Goal: Information Seeking & Learning: Learn about a topic

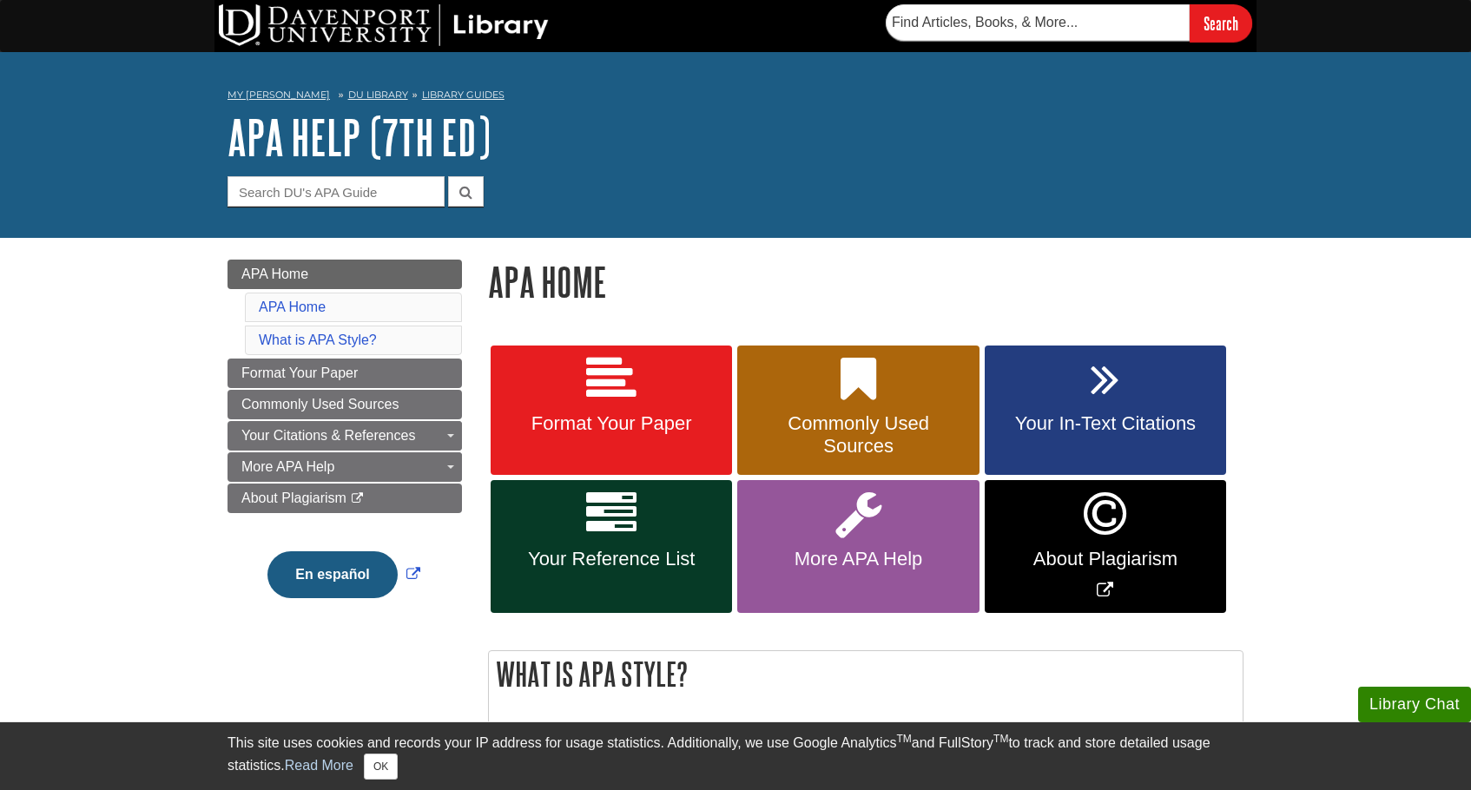
click at [613, 384] on icon at bounding box center [611, 379] width 50 height 50
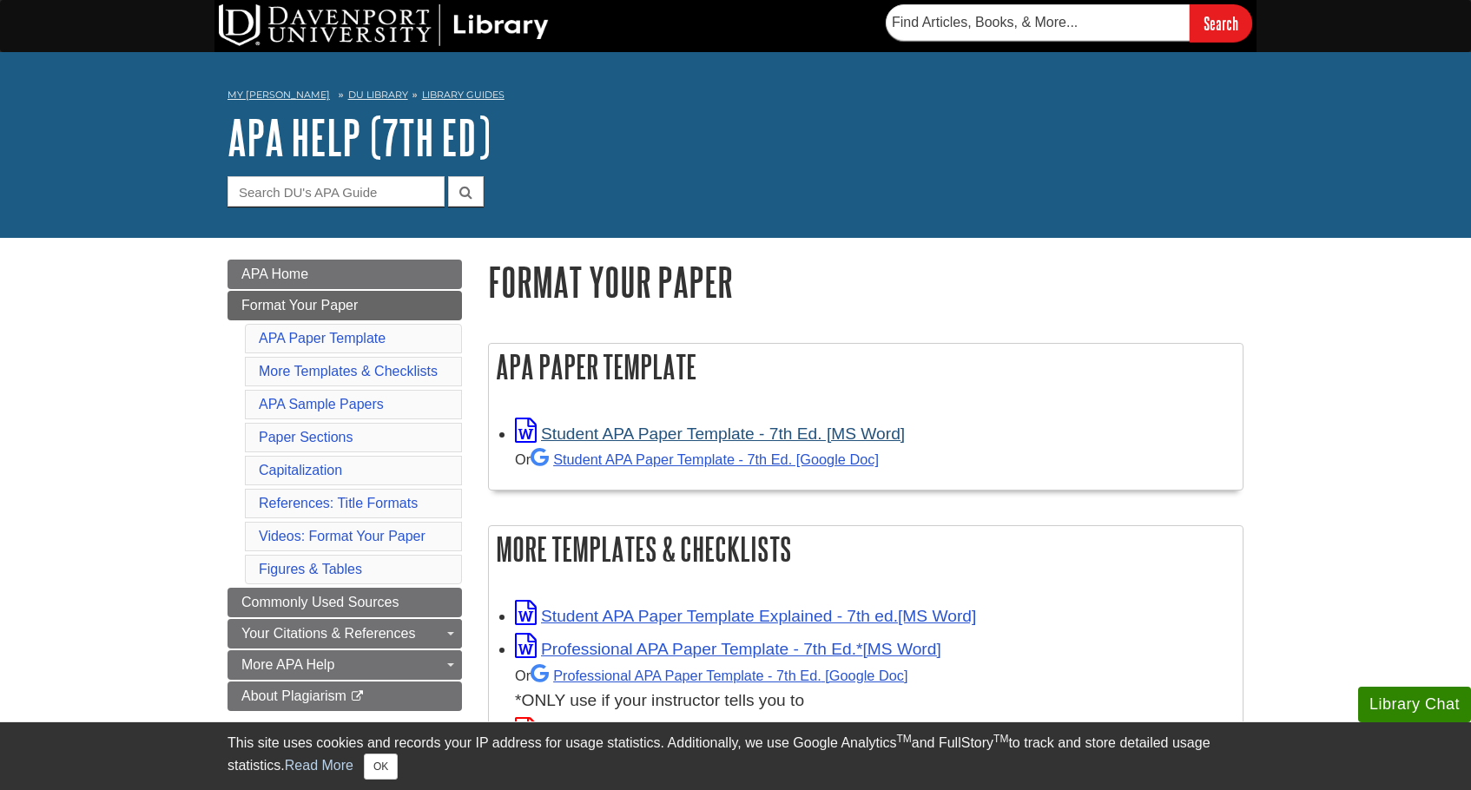
click at [703, 431] on link "Student APA Paper Template - 7th Ed. [MS Word]" at bounding box center [710, 434] width 390 height 18
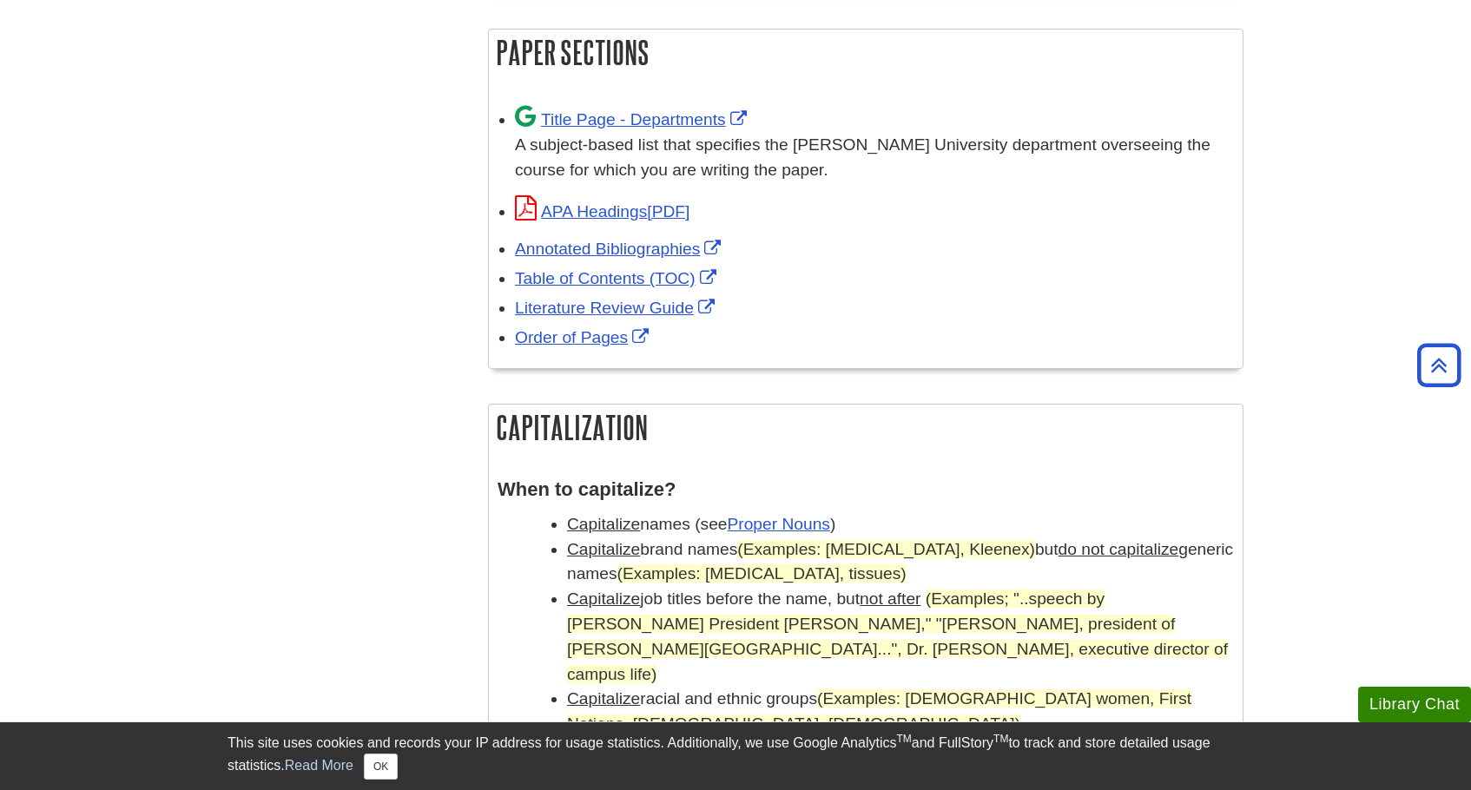
scroll to position [1145, 0]
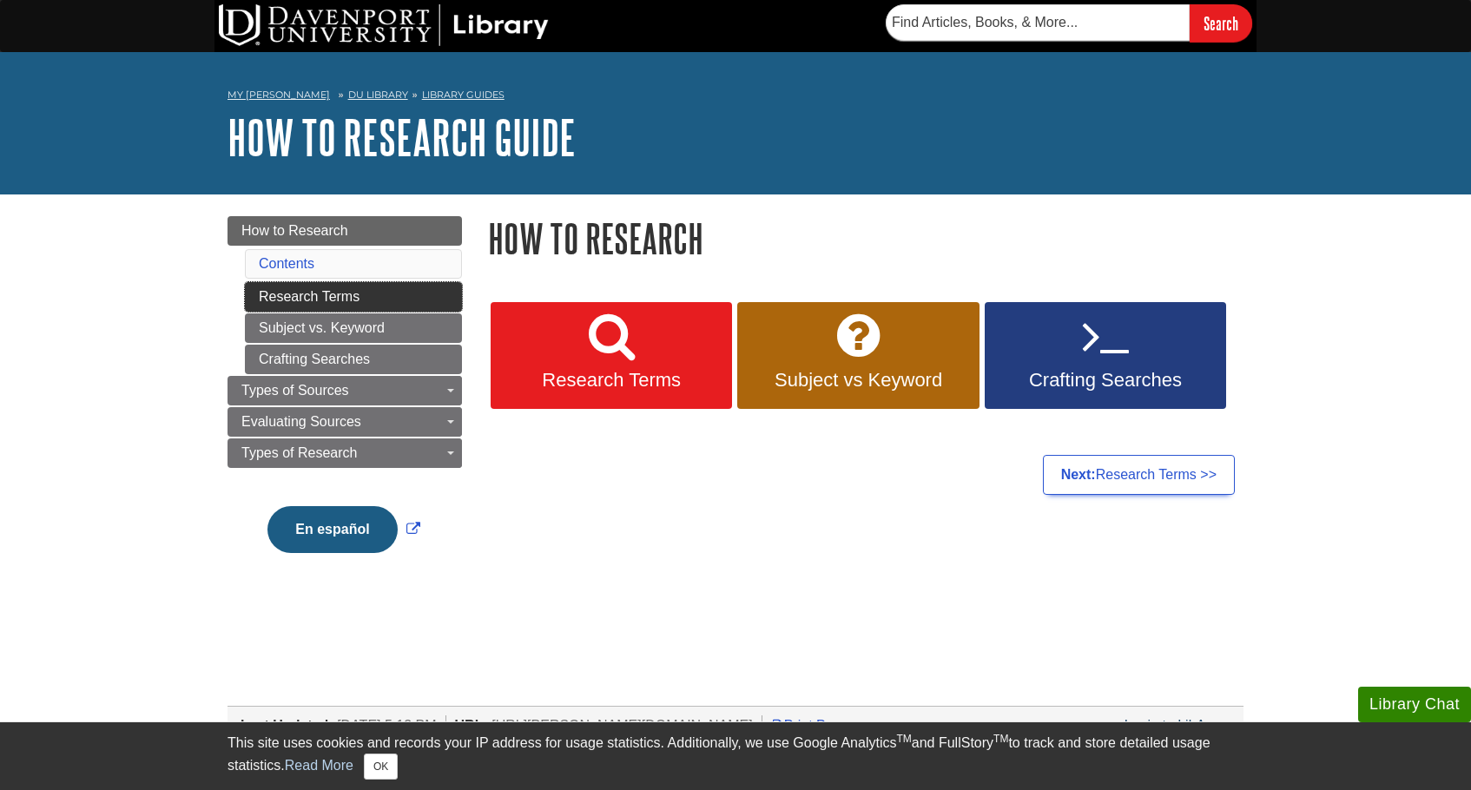
click at [342, 298] on link "Research Terms" at bounding box center [353, 297] width 217 height 30
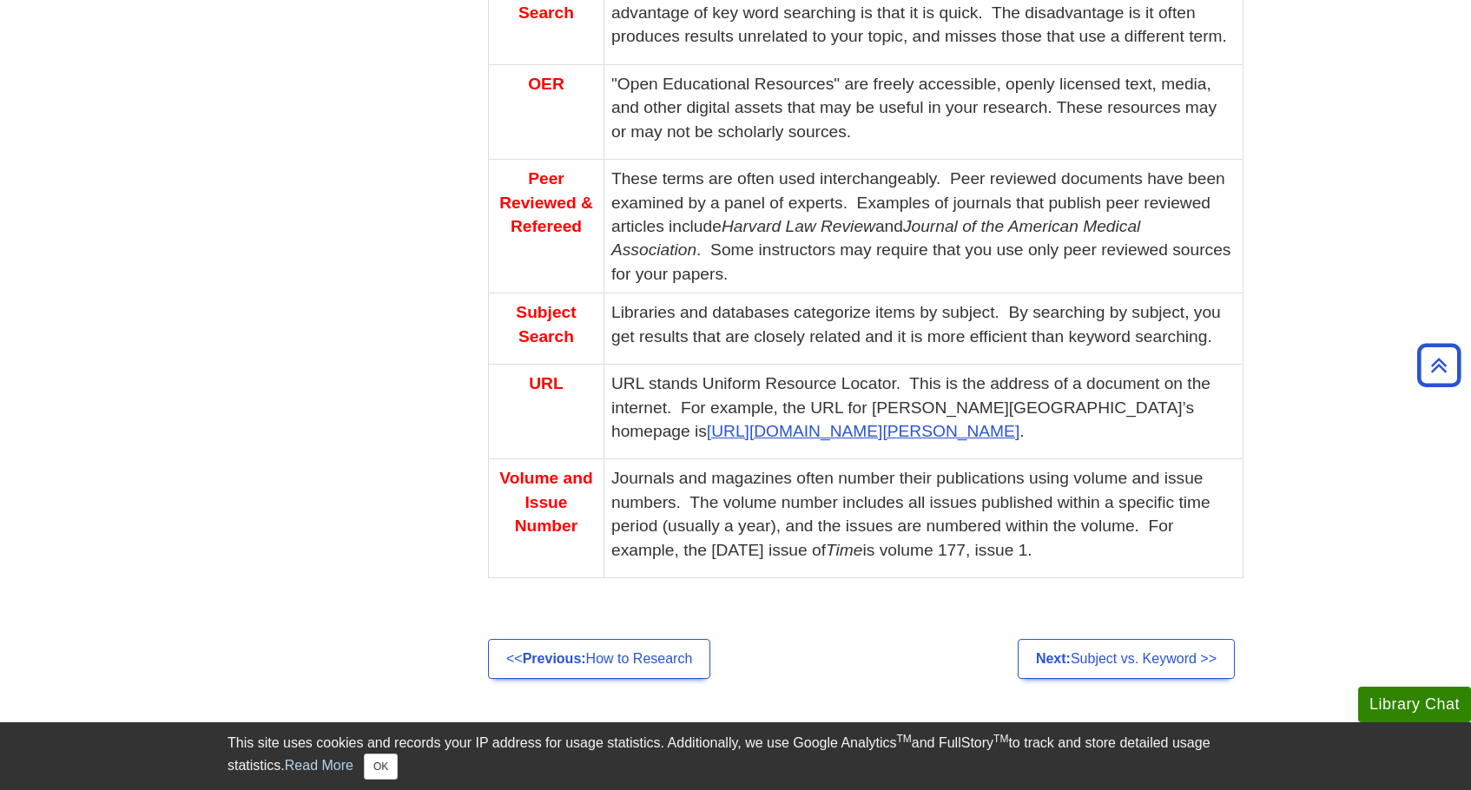
scroll to position [1175, 0]
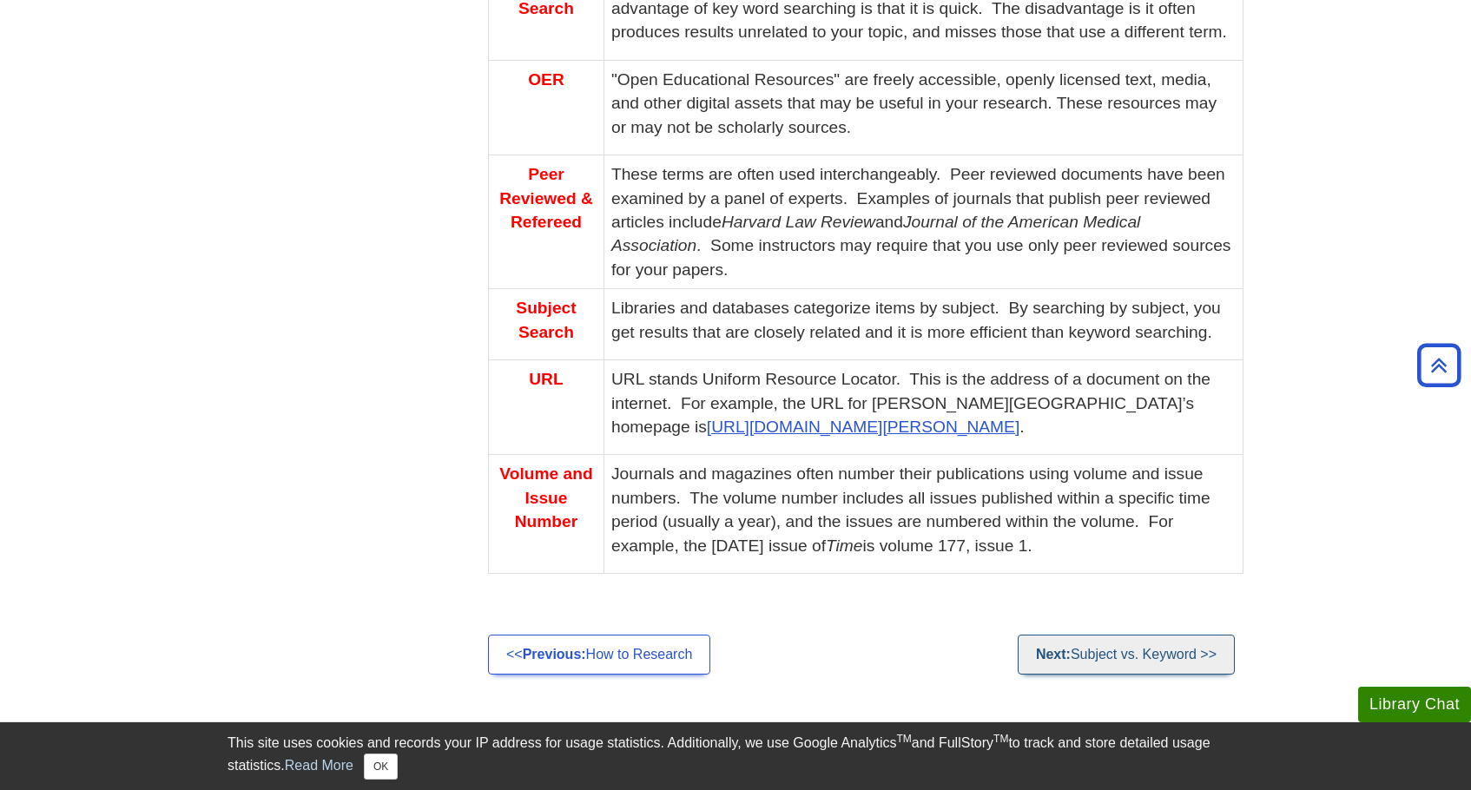
click at [1141, 636] on link "Next: Subject vs. Keyword >>" at bounding box center [1125, 655] width 217 height 40
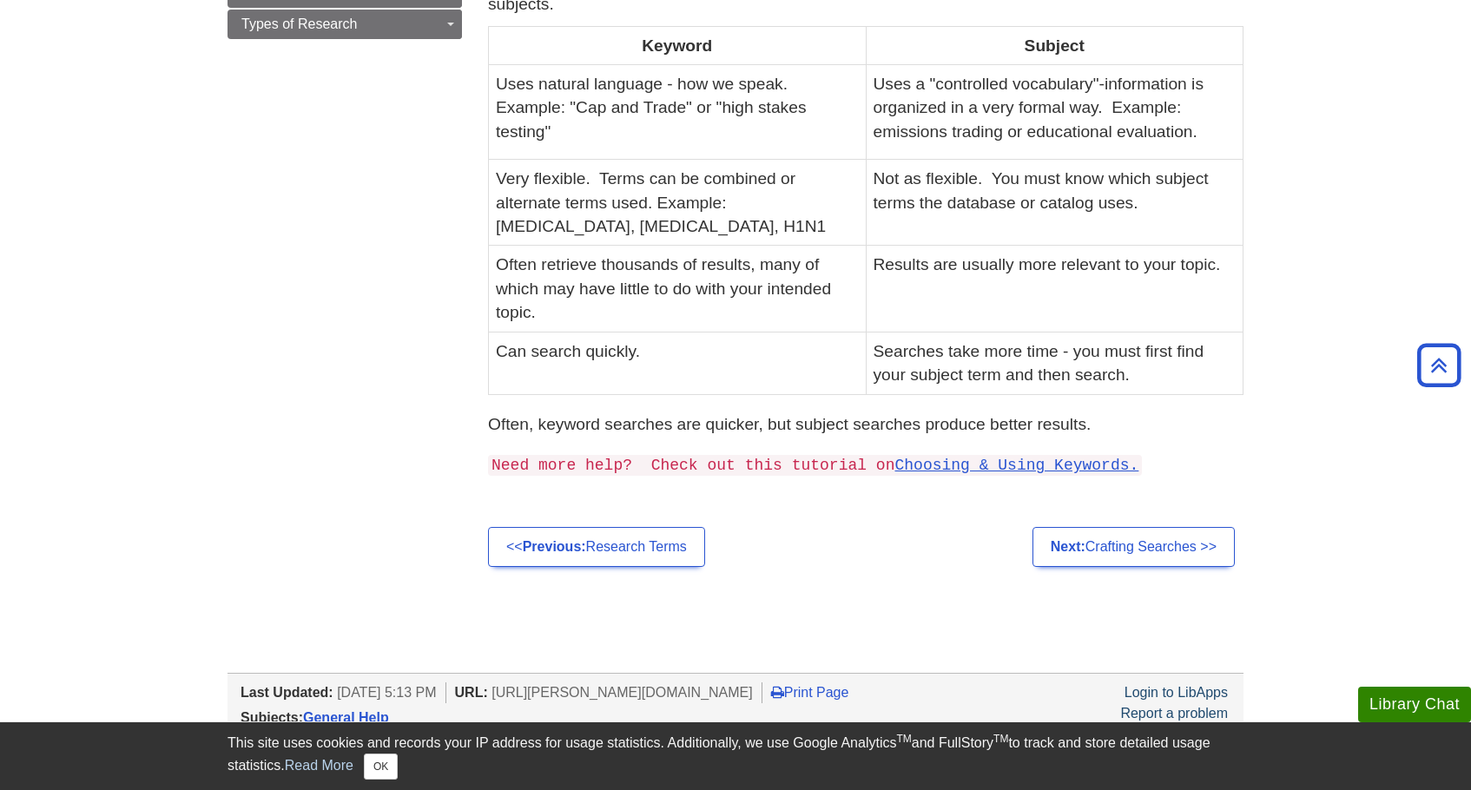
scroll to position [451, 0]
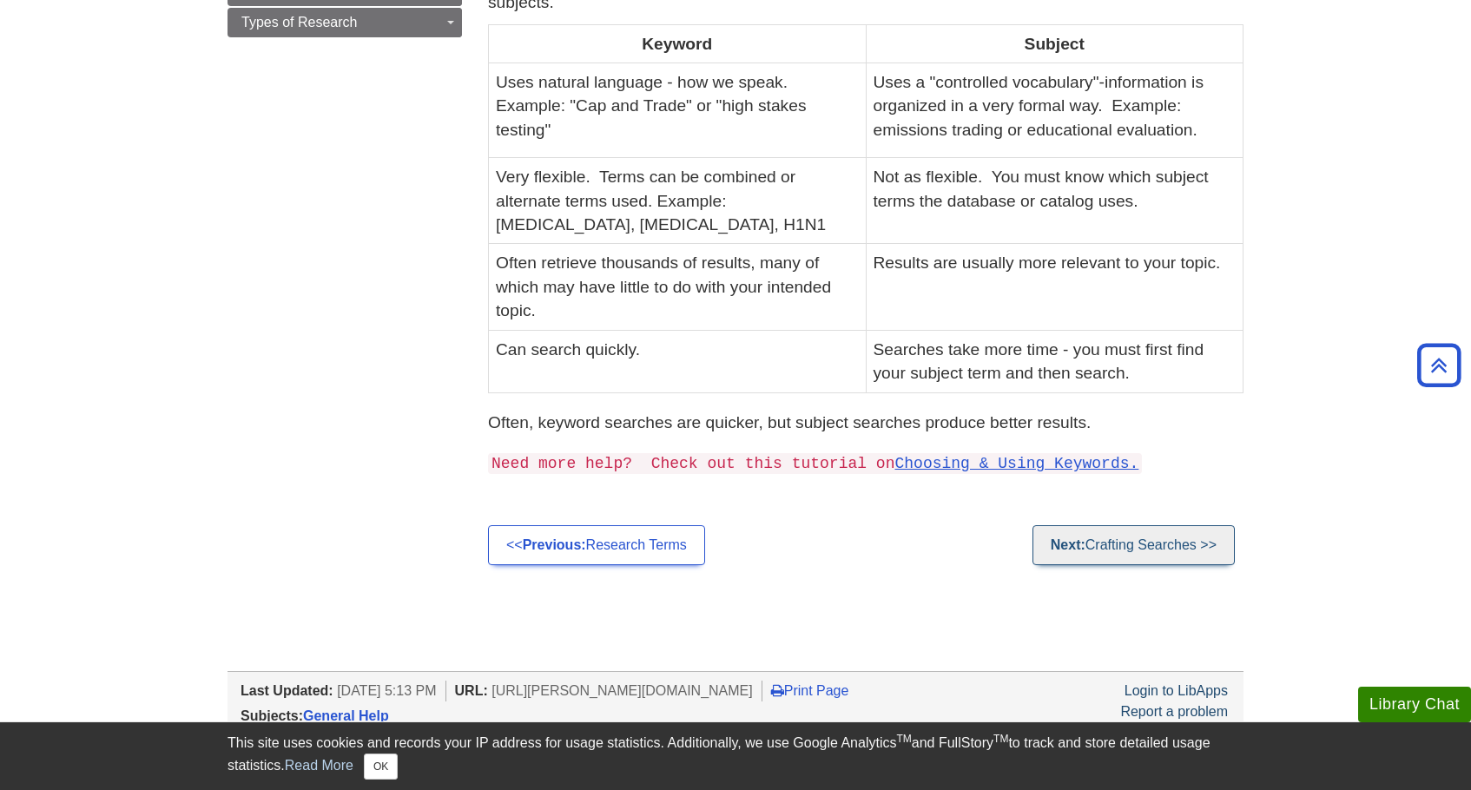
click at [1169, 525] on link "Next: Crafting Searches >>" at bounding box center [1133, 545] width 202 height 40
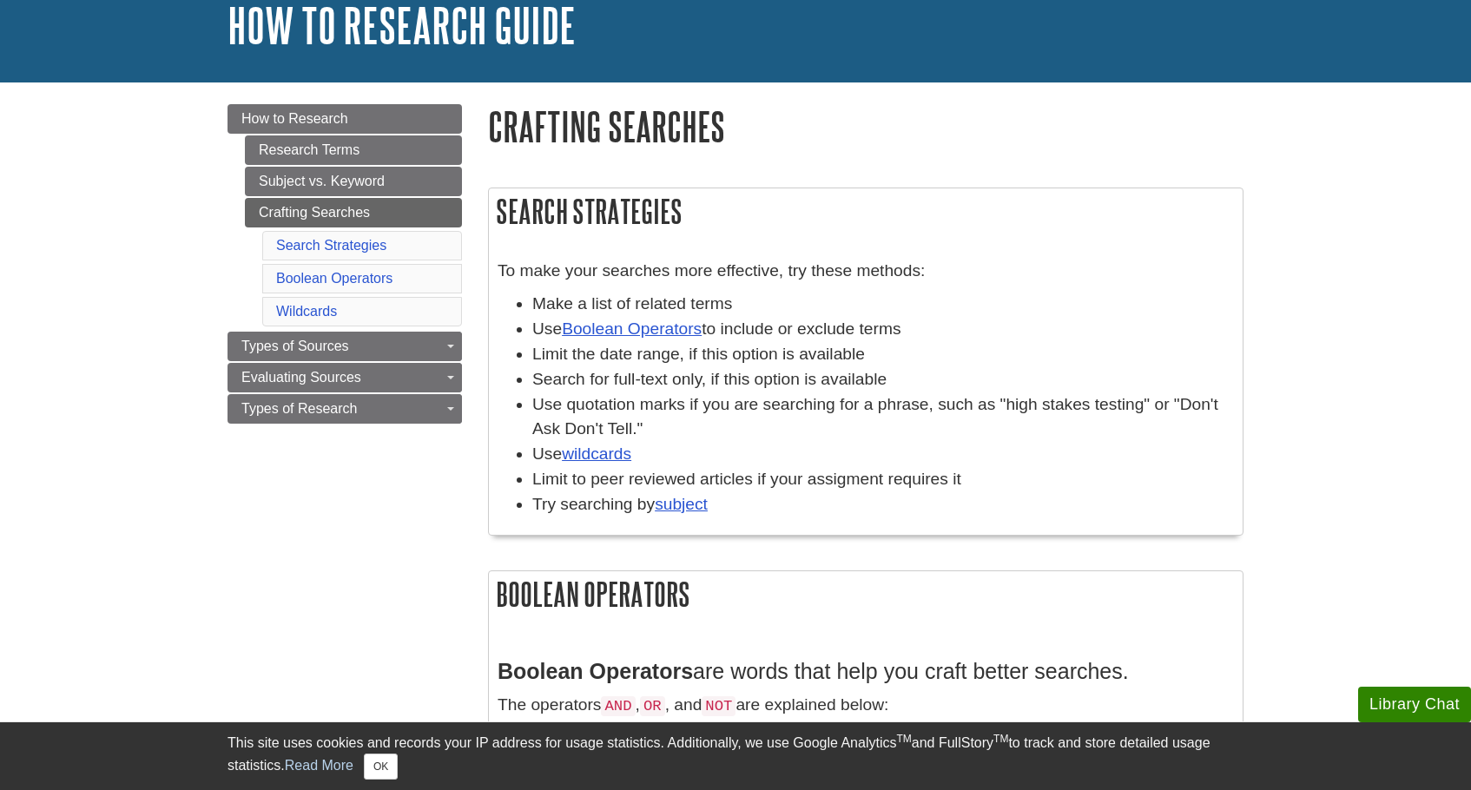
scroll to position [113, 0]
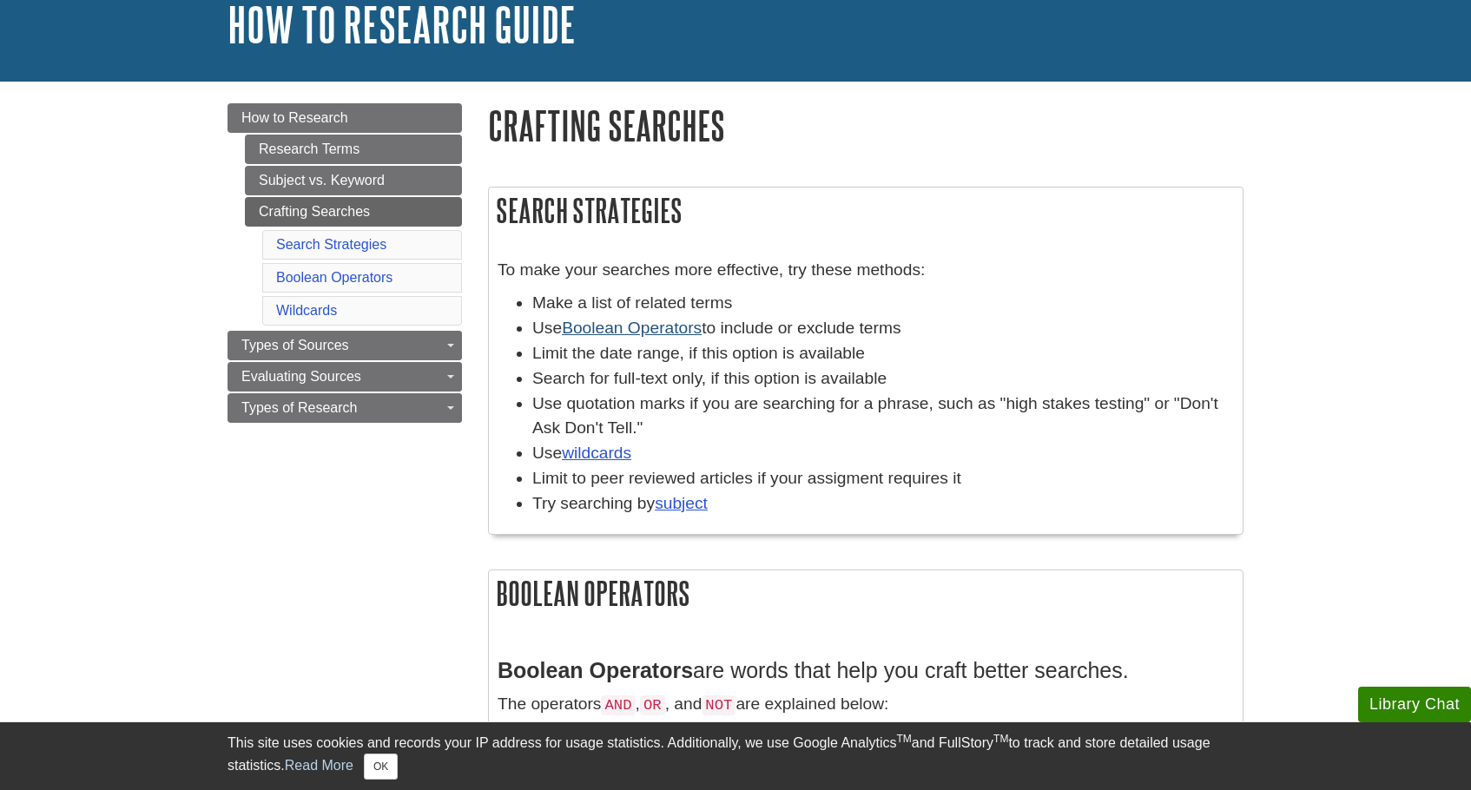
click at [645, 331] on link "Boolean Operators" at bounding box center [632, 328] width 140 height 18
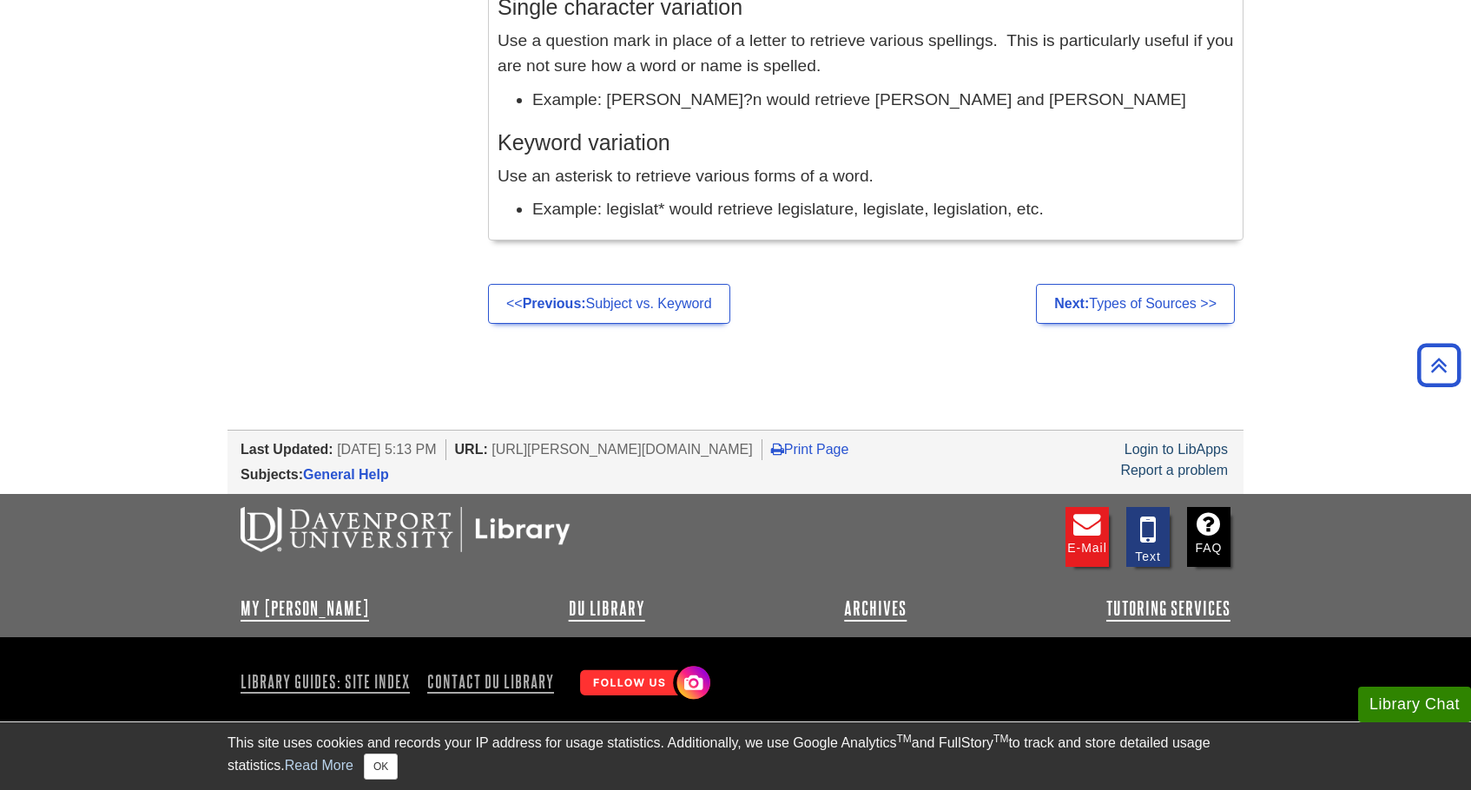
scroll to position [1741, 0]
click at [700, 287] on link "<< Previous: Subject vs. Keyword" at bounding box center [609, 305] width 242 height 40
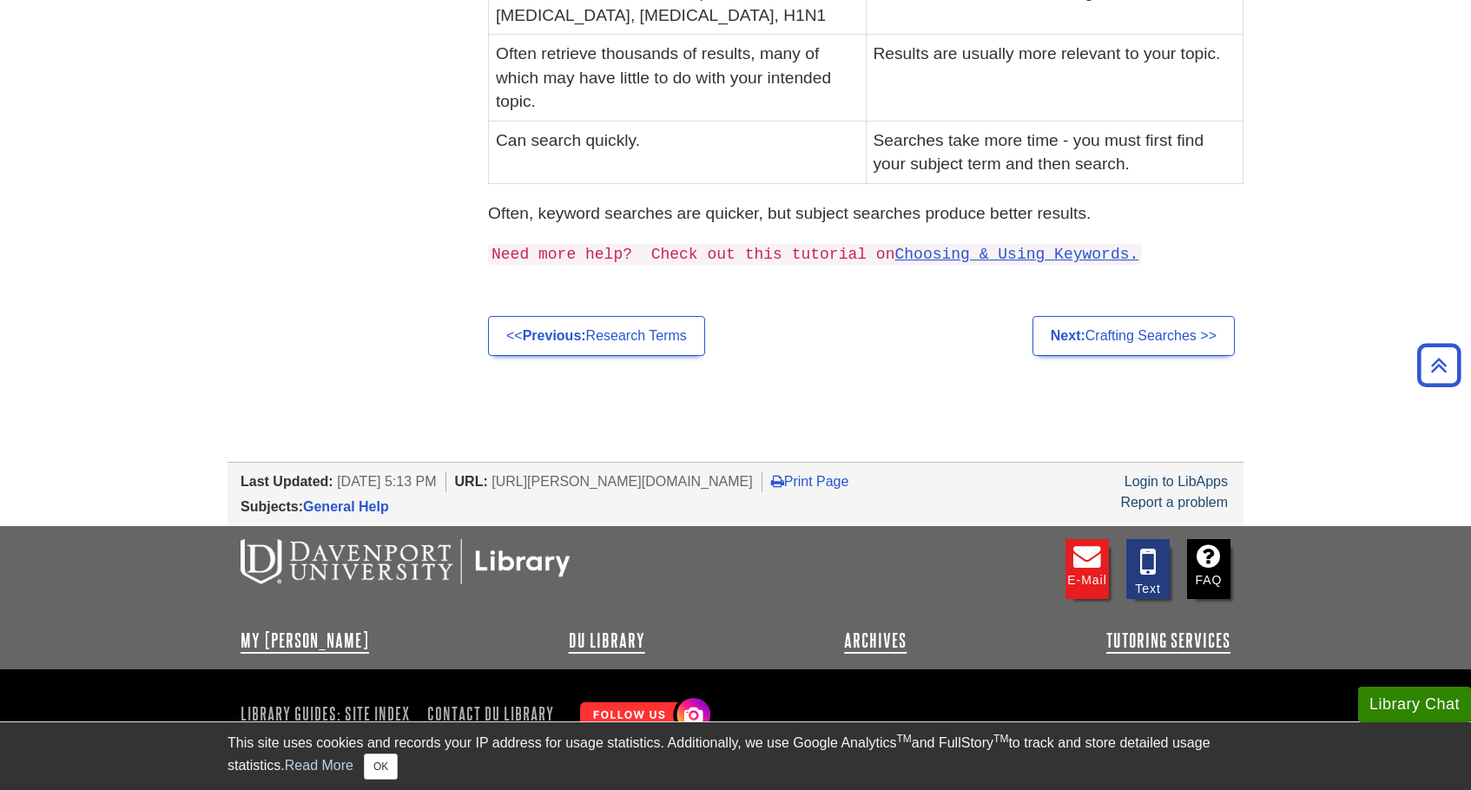
scroll to position [659, 0]
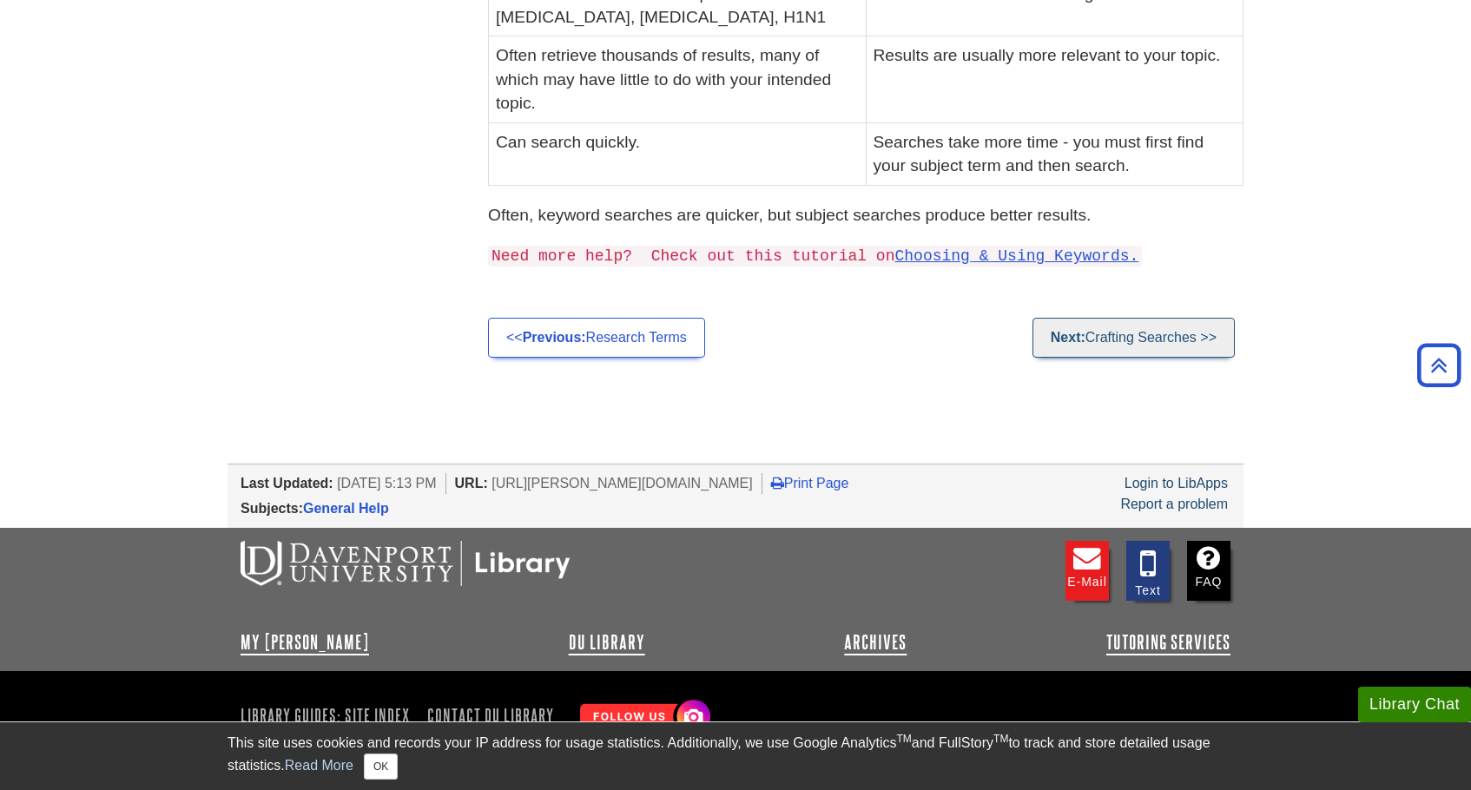
click at [1111, 331] on link "Next: Crafting Searches >>" at bounding box center [1133, 338] width 202 height 40
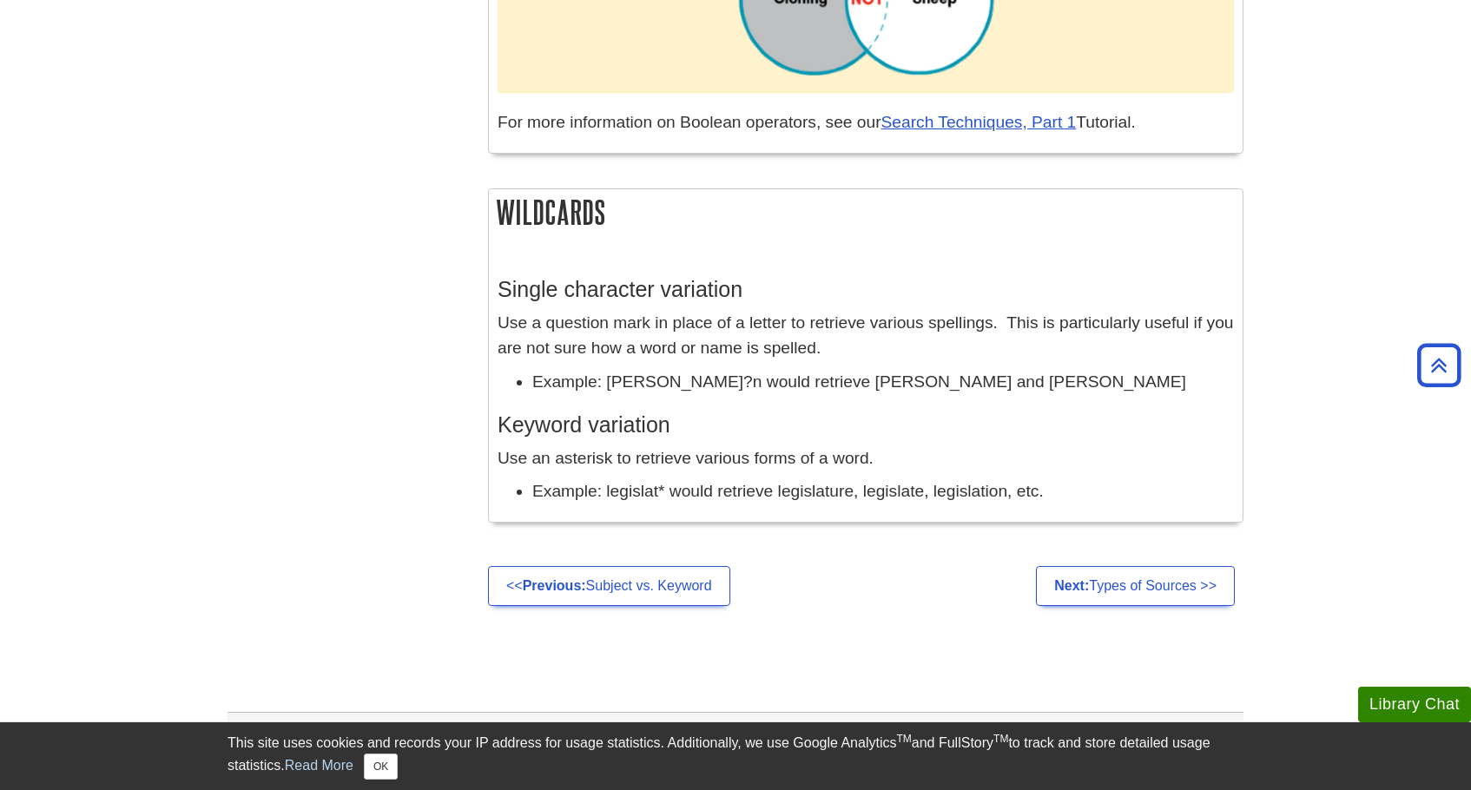
scroll to position [1460, 0]
click at [1111, 575] on link "Next: Types of Sources >>" at bounding box center [1135, 585] width 199 height 40
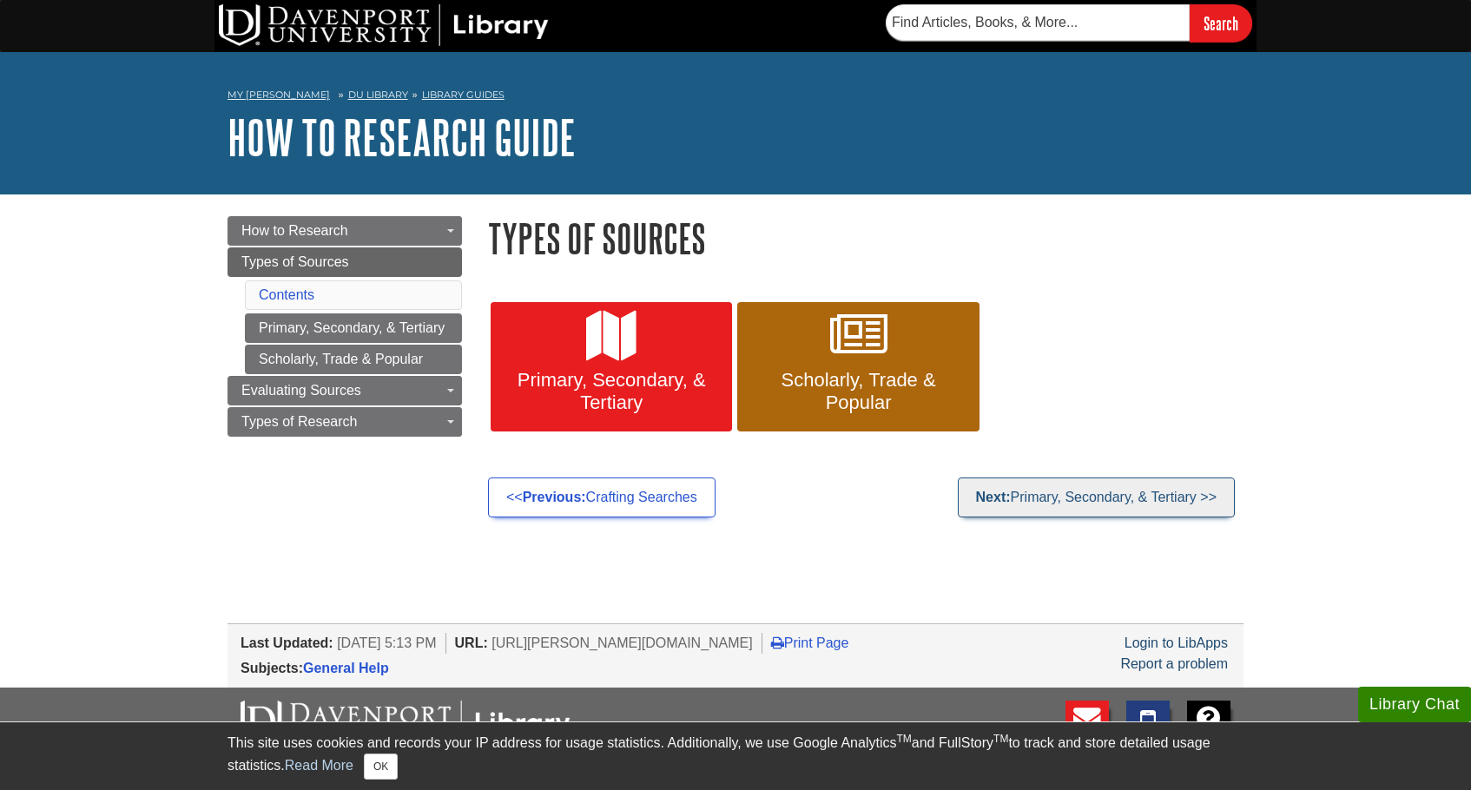
click at [1115, 495] on link "Next: Primary, Secondary, & Tertiary >>" at bounding box center [1096, 497] width 277 height 40
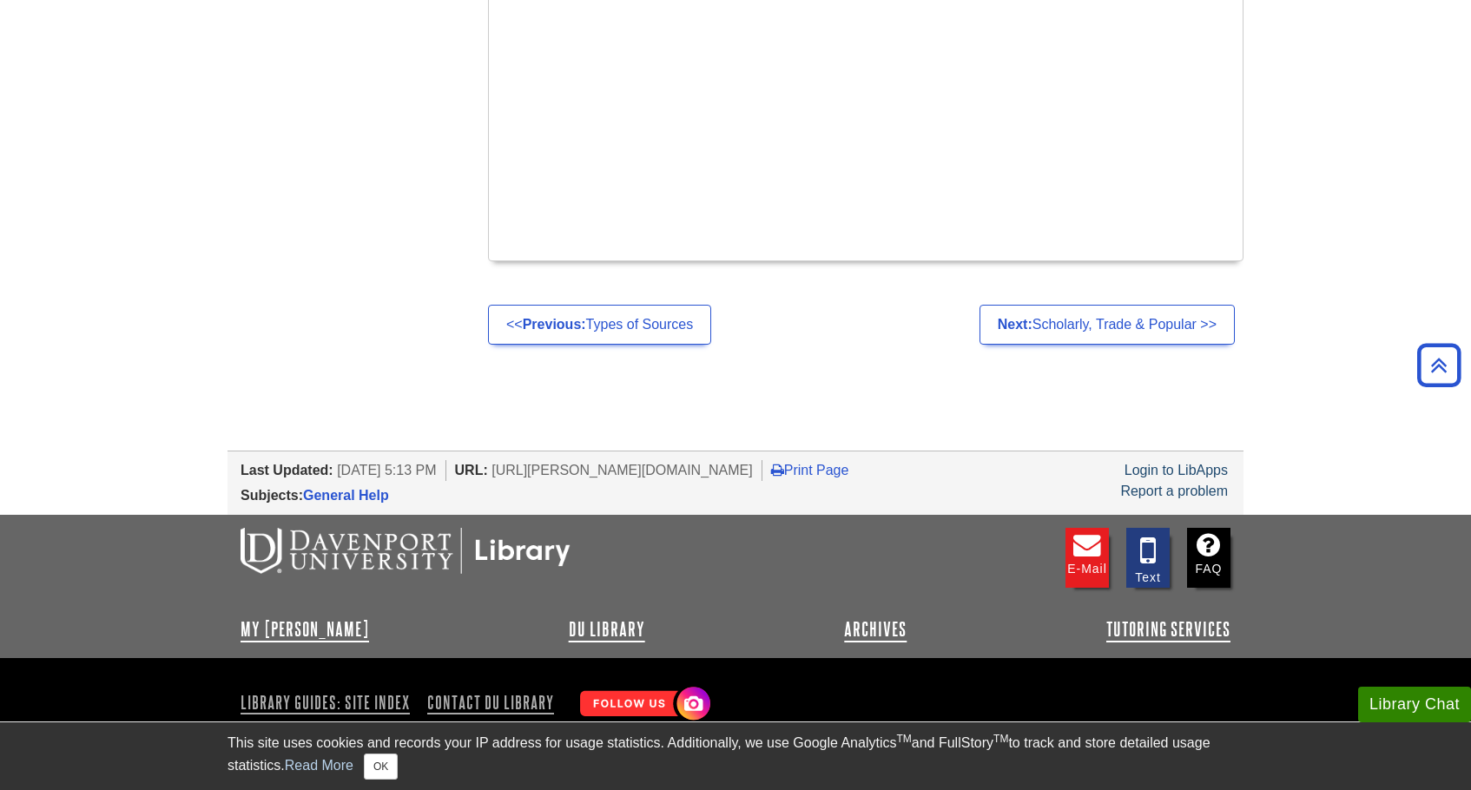
scroll to position [1133, 0]
click at [1040, 306] on link "Next: Scholarly, Trade & Popular >>" at bounding box center [1106, 326] width 255 height 40
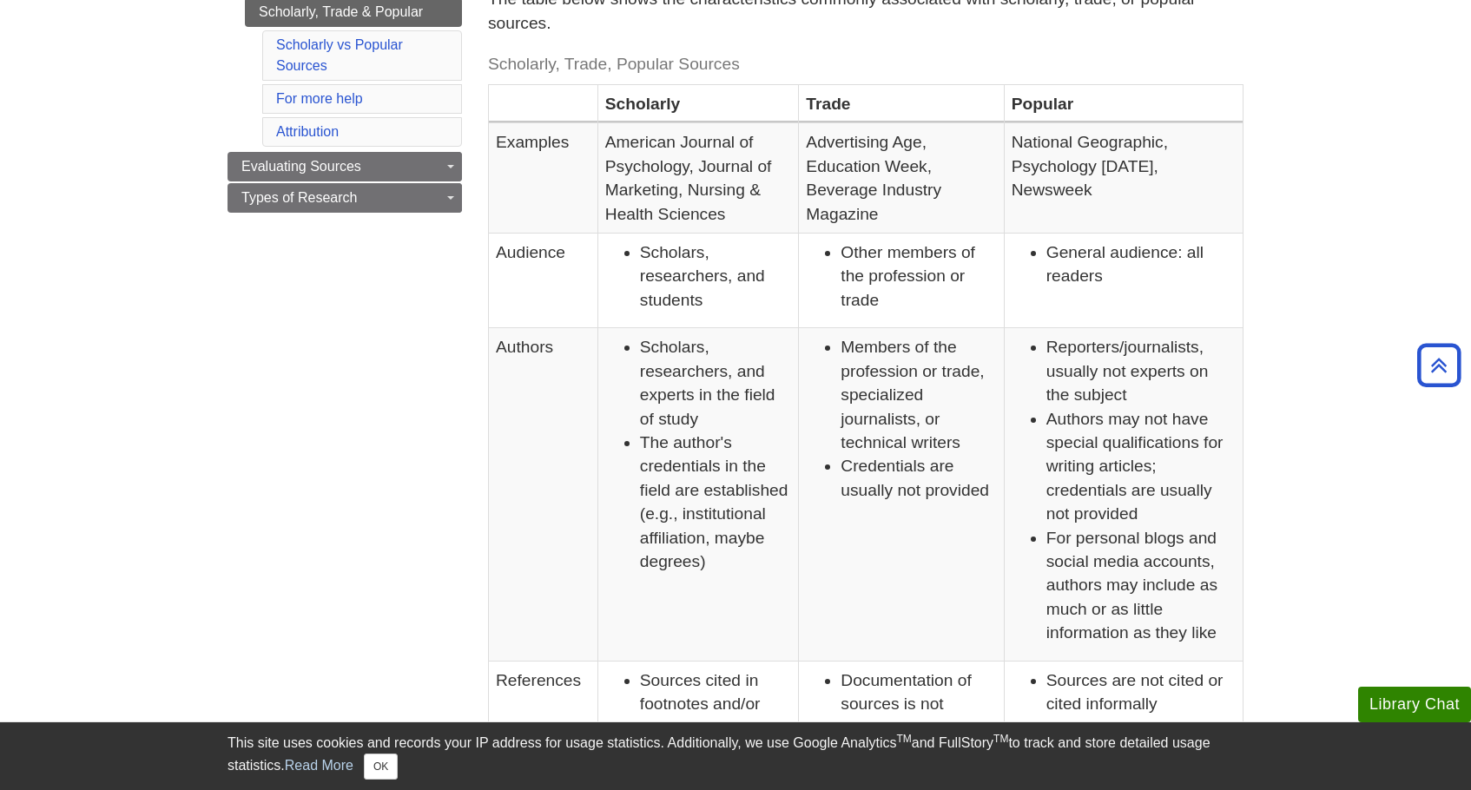
scroll to position [317, 0]
